Goal: Entertainment & Leisure: Consume media (video, audio)

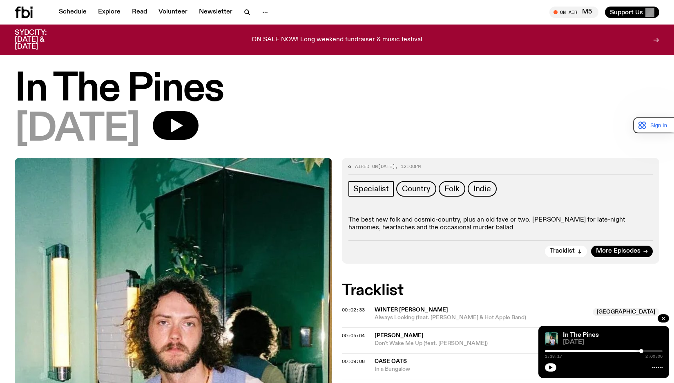
scroll to position [120, 0]
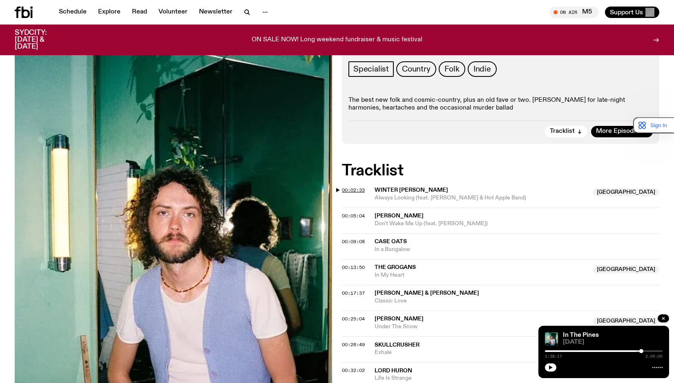
click at [357, 190] on span "00:02:33" at bounding box center [353, 190] width 23 height 7
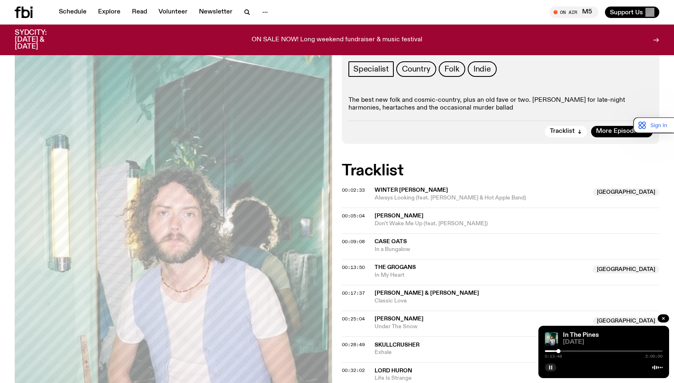
click at [550, 364] on button "button" at bounding box center [550, 367] width 11 height 8
click at [546, 365] on button "button" at bounding box center [550, 367] width 11 height 8
click at [548, 366] on icon "button" at bounding box center [550, 367] width 5 height 5
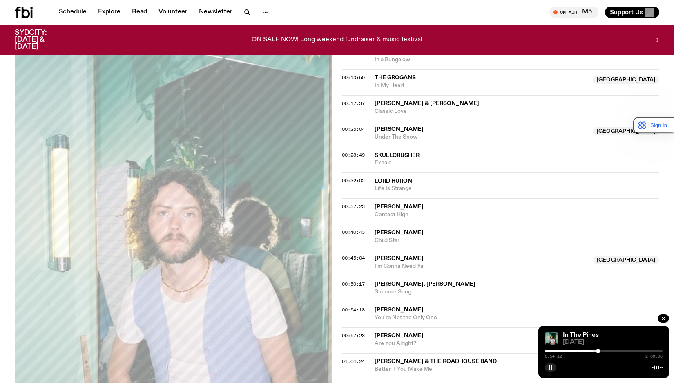
scroll to position [324, 0]
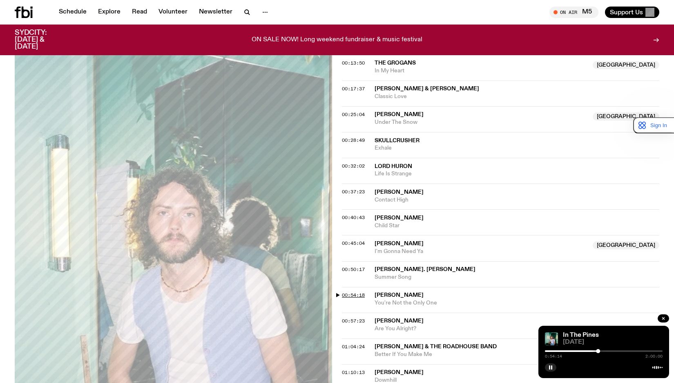
click at [357, 295] on span "00:54:18" at bounding box center [353, 294] width 23 height 7
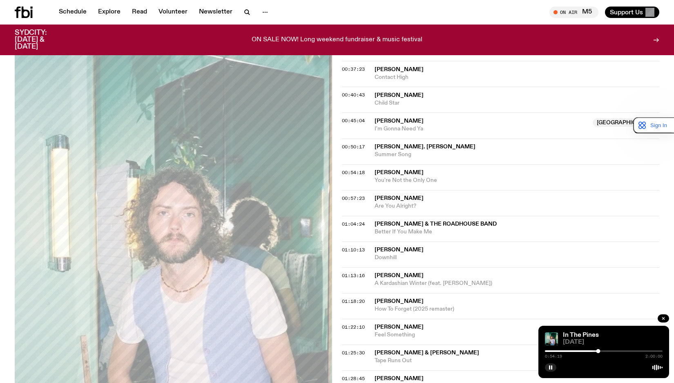
scroll to position [487, 0]
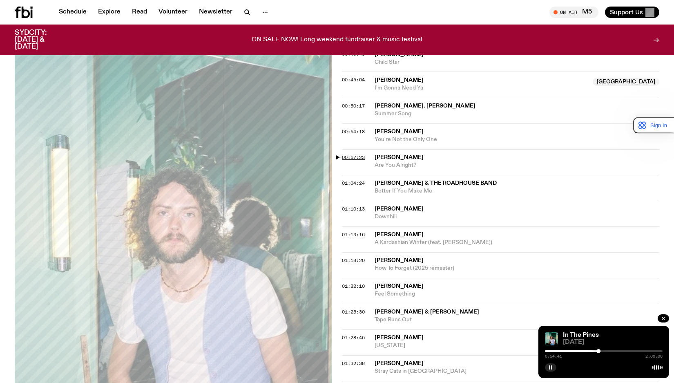
click at [355, 157] on span "00:57:23" at bounding box center [353, 157] width 23 height 7
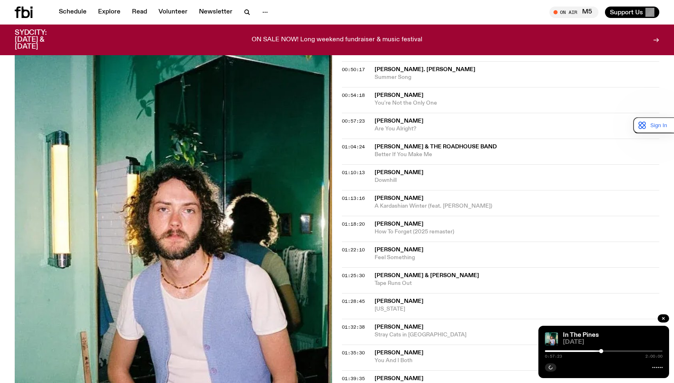
scroll to position [569, 0]
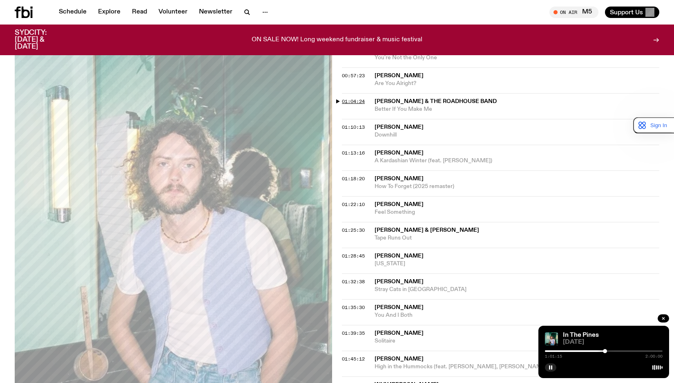
click at [352, 101] on span "01:04:24" at bounding box center [353, 101] width 23 height 7
click at [354, 128] on span "01:10:13" at bounding box center [353, 127] width 23 height 7
click at [388, 177] on span "[PERSON_NAME]" at bounding box center [398, 179] width 49 height 6
click at [367, 180] on div "01:18:20" at bounding box center [358, 178] width 33 height 4
click at [355, 178] on span "01:18:20" at bounding box center [353, 178] width 23 height 7
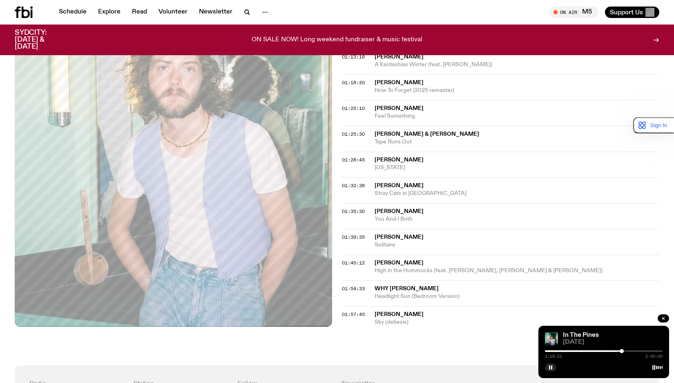
scroll to position [650, 0]
